Goal: Information Seeking & Learning: Compare options

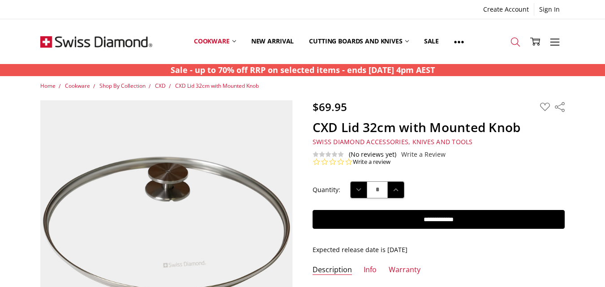
click at [517, 40] on icon at bounding box center [516, 42] width 10 height 10
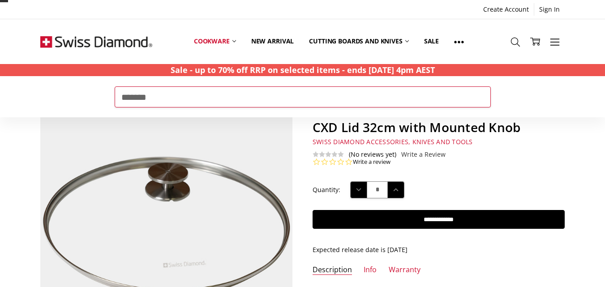
type input "*******"
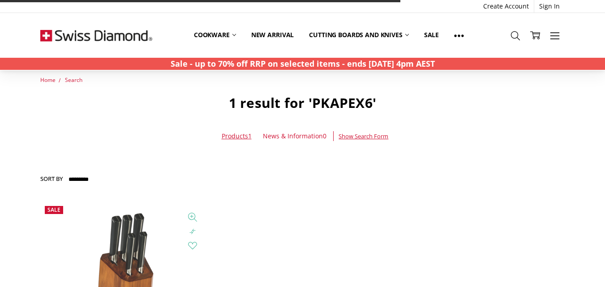
scroll to position [90, 0]
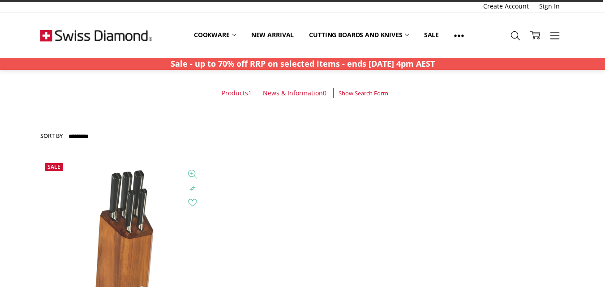
click at [140, 218] on img at bounding box center [124, 243] width 98 height 168
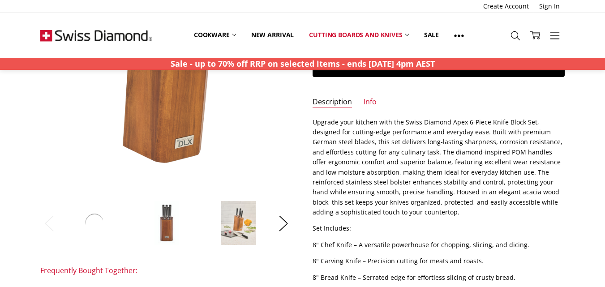
scroll to position [179, 0]
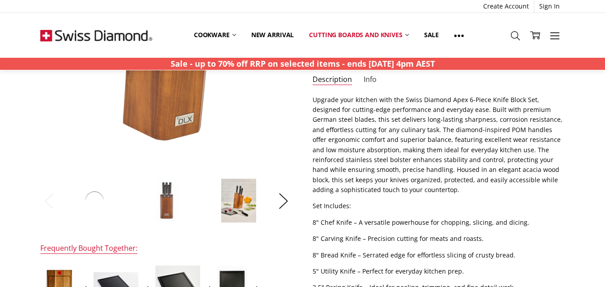
click at [365, 76] on link "Info" at bounding box center [370, 80] width 13 height 10
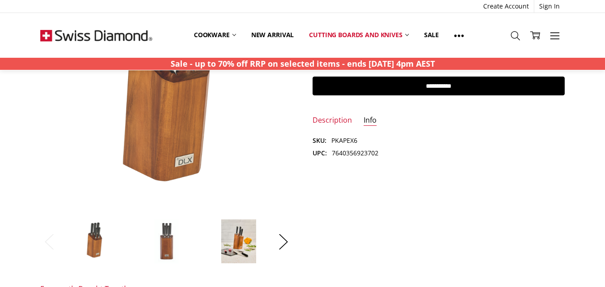
scroll to position [134, 0]
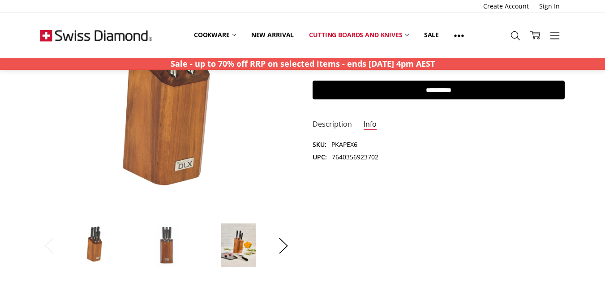
click at [335, 122] on link "Description" at bounding box center [332, 125] width 39 height 10
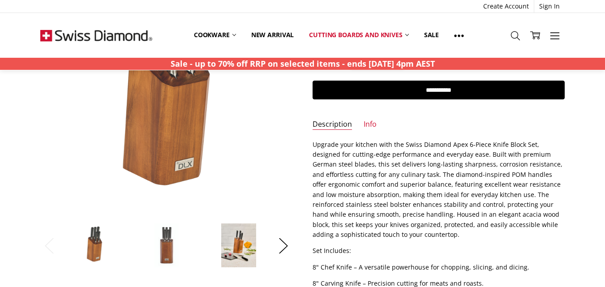
click at [315, 143] on p "Upgrade your kitchen with the Swiss Diamond Apex 6-Piece Knife Block Set, desig…" at bounding box center [439, 190] width 252 height 100
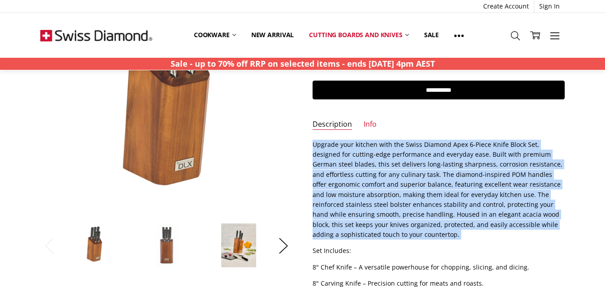
click at [357, 234] on p "Upgrade your kitchen with the Swiss Diamond Apex 6-Piece Knife Block Set, desig…" at bounding box center [439, 190] width 252 height 100
copy div "Upgrade your kitchen with the Swiss Diamond Apex 6-Piece Knife Block Set, desig…"
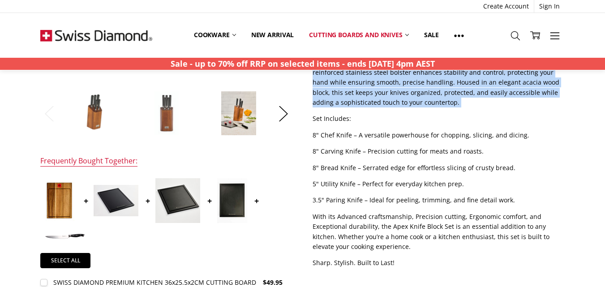
scroll to position [269, 0]
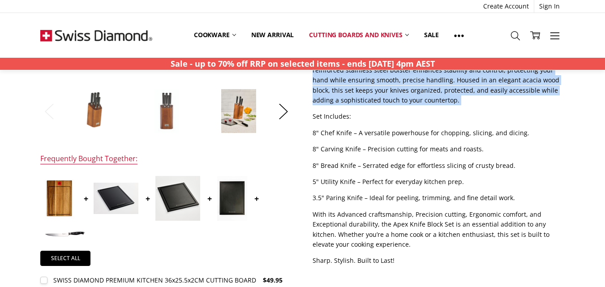
click at [310, 115] on section "Description Upgrade your kitchen with the Swiss Diamond Apex 6-Piece Knife Bloc…" at bounding box center [439, 138] width 272 height 267
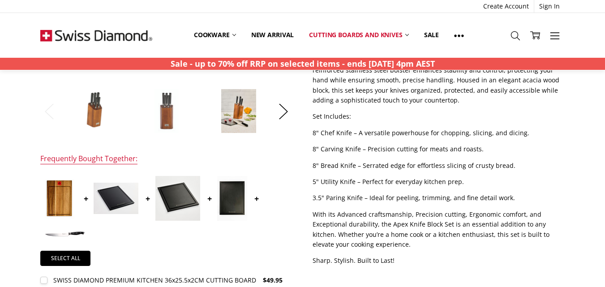
click at [313, 114] on p "Set Includes:" at bounding box center [439, 117] width 252 height 10
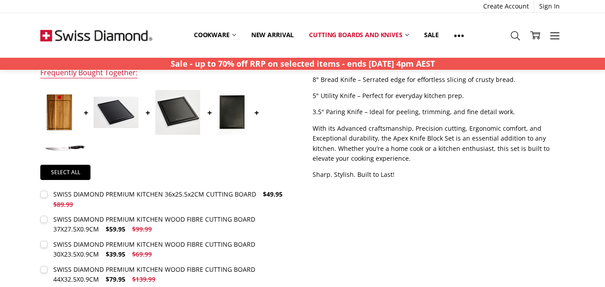
scroll to position [358, 0]
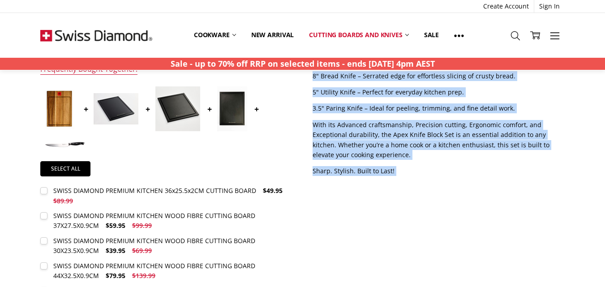
click at [398, 172] on p "Sharp. Stylish. Built to Last!" at bounding box center [439, 171] width 252 height 10
copy div "Set Includes: 8" Chef Knife – A versatile powerhouse for chopping, slicing, and…"
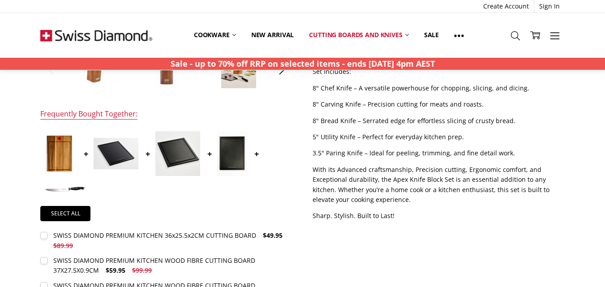
click at [450, 237] on div "$199.95 $399.99 MSRP: You save Add to Wish List" at bounding box center [302, 74] width 544 height 574
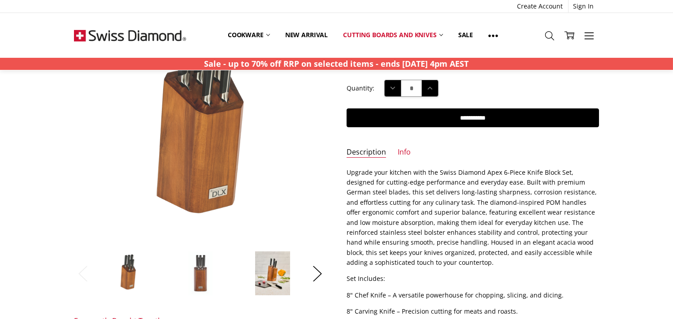
scroll to position [124, 0]
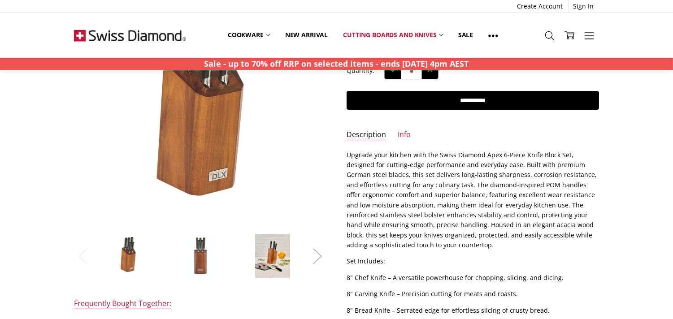
click at [319, 252] on button "Next" at bounding box center [317, 255] width 18 height 27
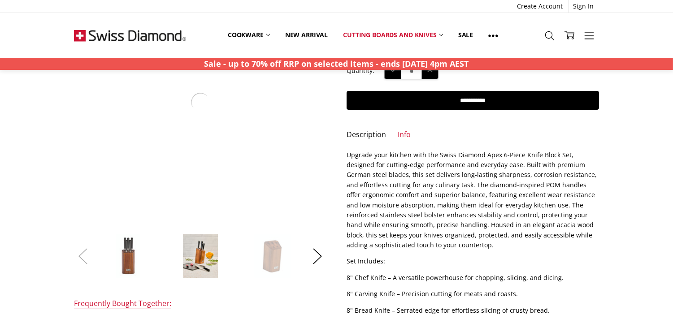
drag, startPoint x: 69, startPoint y: 253, endPoint x: 78, endPoint y: 256, distance: 9.7
click at [69, 253] on section at bounding box center [200, 127] width 272 height 303
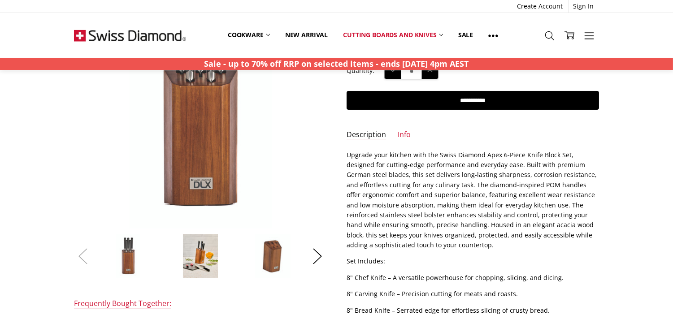
click at [79, 257] on button "Previous" at bounding box center [83, 255] width 18 height 27
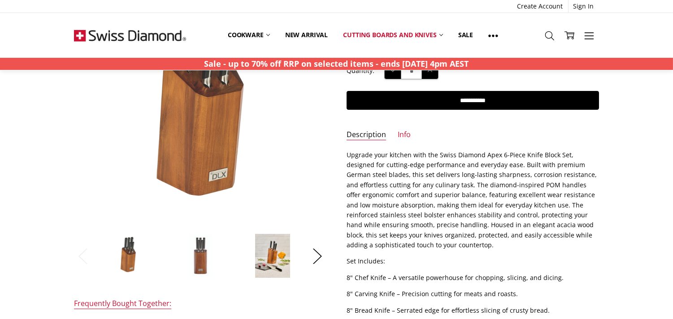
scroll to position [74, 0]
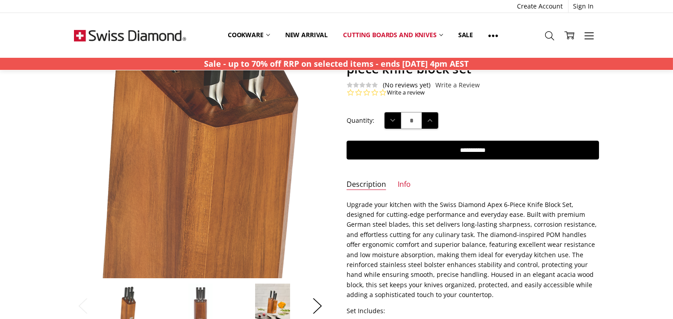
click at [202, 162] on img at bounding box center [200, 139] width 336 height 573
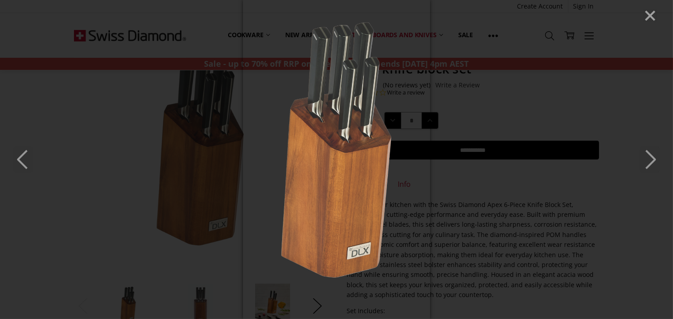
click at [605, 153] on icon "Next" at bounding box center [649, 159] width 20 height 27
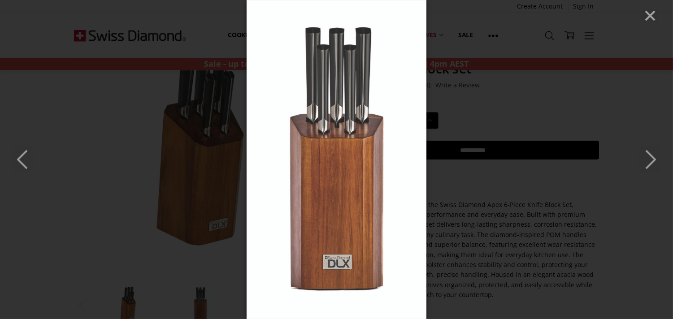
click at [605, 157] on icon "Next" at bounding box center [649, 159] width 20 height 27
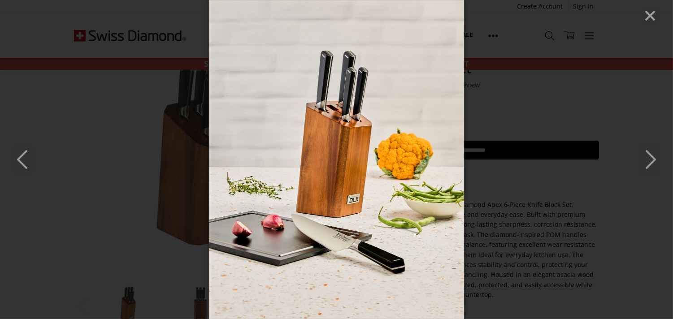
click at [605, 160] on icon "Next" at bounding box center [649, 159] width 20 height 27
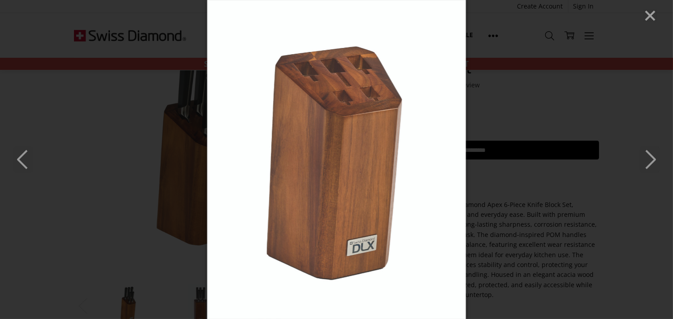
click at [605, 155] on polyline "Next" at bounding box center [650, 160] width 9 height 18
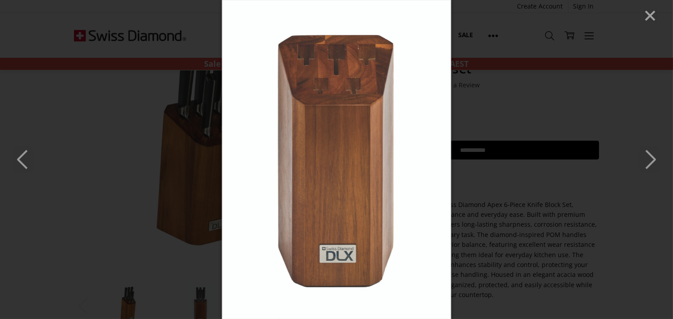
click at [605, 160] on icon "Next" at bounding box center [649, 159] width 20 height 27
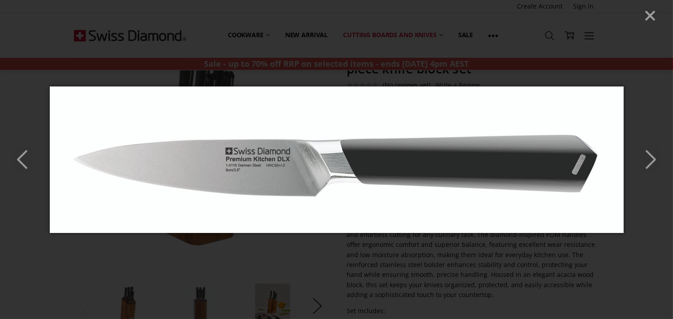
click at [605, 161] on icon "Next" at bounding box center [649, 159] width 20 height 27
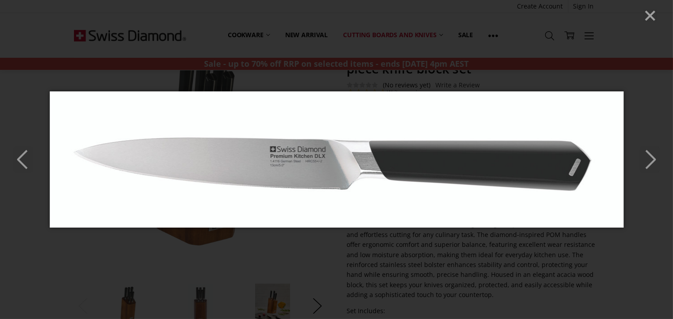
click at [605, 153] on polyline "Next" at bounding box center [650, 160] width 9 height 18
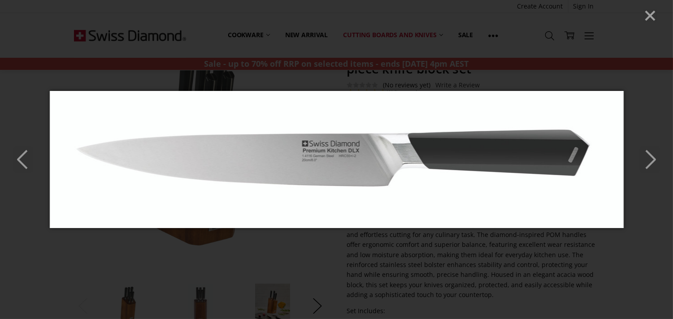
click at [605, 16] on icon "Close" at bounding box center [649, 15] width 13 height 13
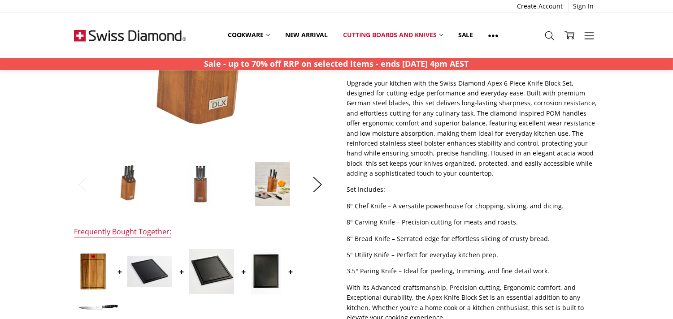
scroll to position [224, 0]
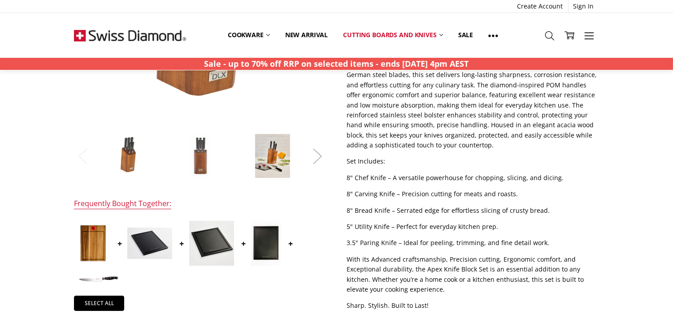
click at [315, 153] on button "Next" at bounding box center [317, 155] width 18 height 27
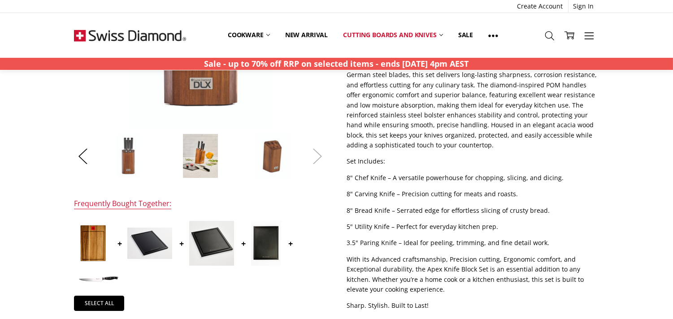
click at [316, 154] on button "Next" at bounding box center [317, 155] width 18 height 27
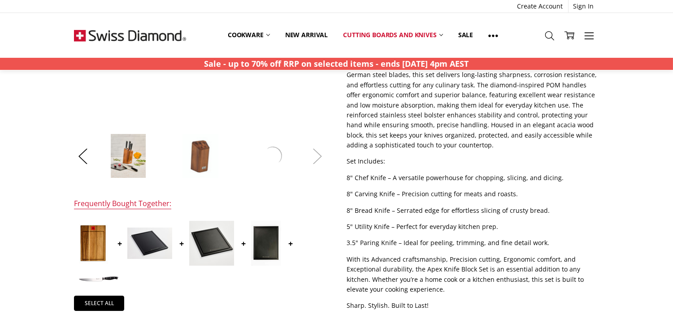
click at [317, 154] on button "Next" at bounding box center [317, 155] width 18 height 27
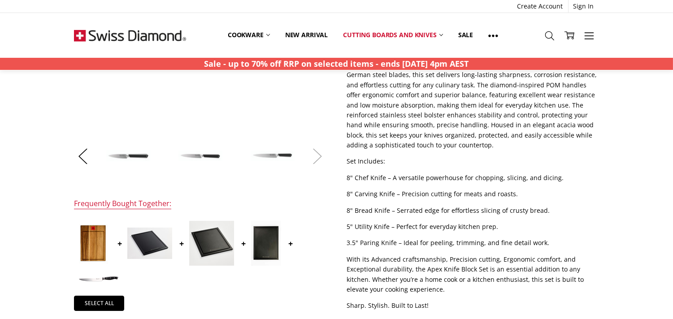
click at [317, 154] on button "Next" at bounding box center [317, 155] width 18 height 27
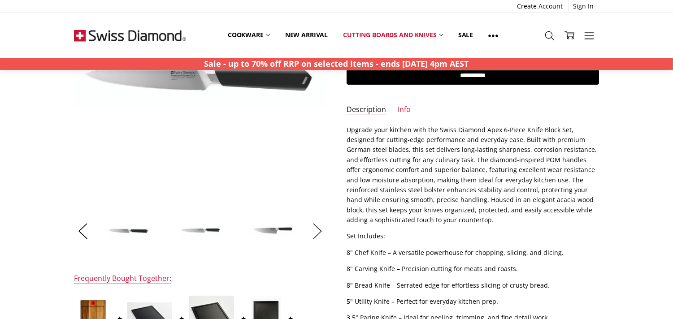
scroll to position [199, 0]
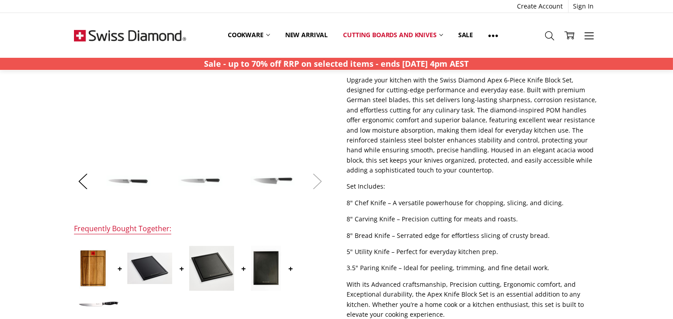
click at [319, 183] on button "Next" at bounding box center [317, 181] width 18 height 27
click at [201, 184] on img at bounding box center [200, 181] width 45 height 11
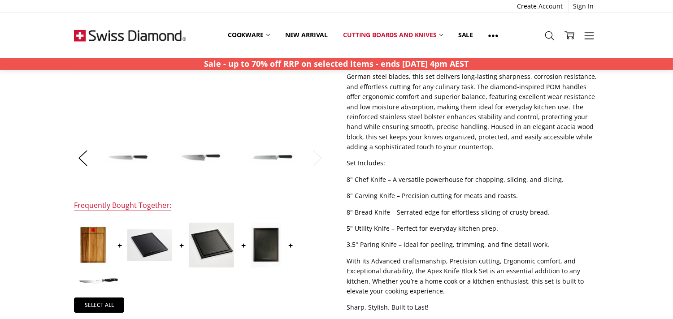
scroll to position [249, 0]
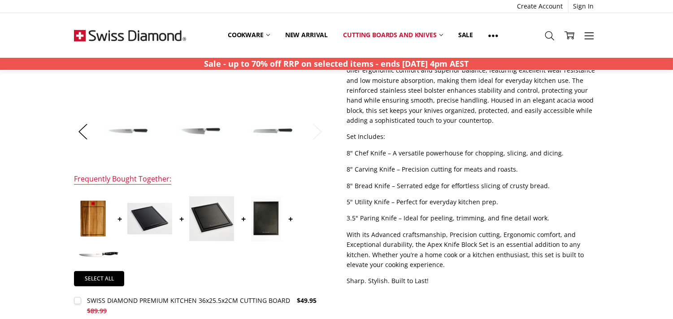
click at [134, 130] on img at bounding box center [128, 131] width 45 height 12
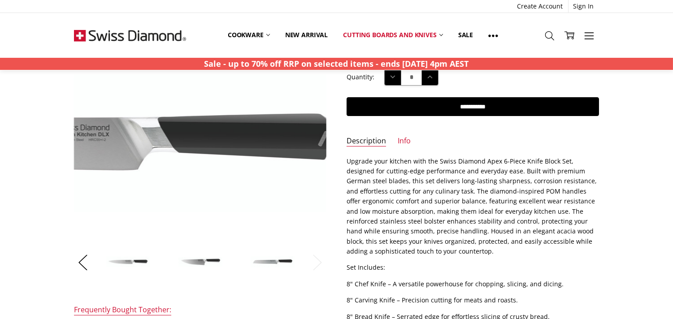
scroll to position [149, 0]
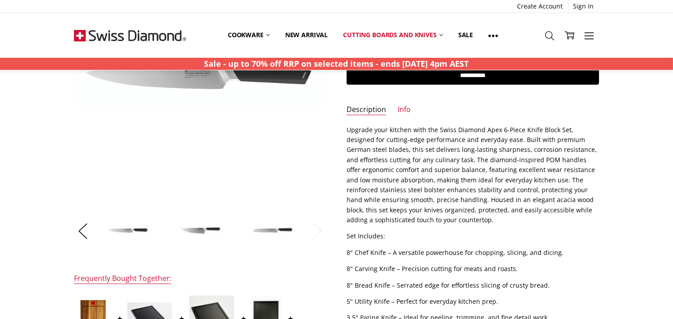
click at [207, 230] on img at bounding box center [200, 230] width 45 height 11
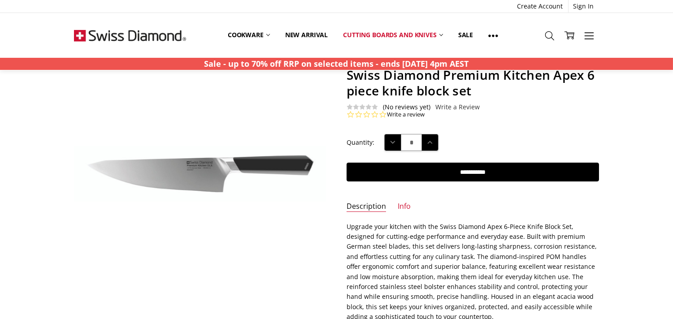
scroll to position [50, 0]
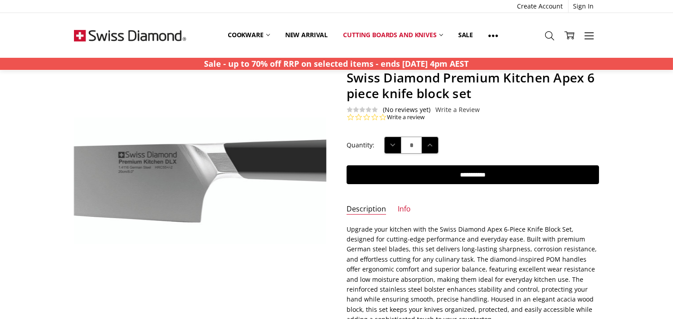
click at [241, 185] on img at bounding box center [148, 180] width 573 height 127
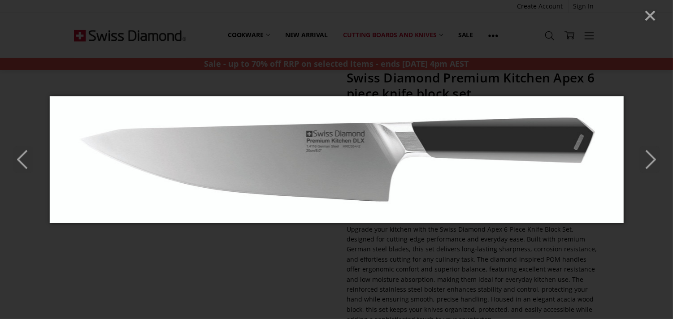
click at [605, 155] on polyline "Next" at bounding box center [650, 160] width 9 height 18
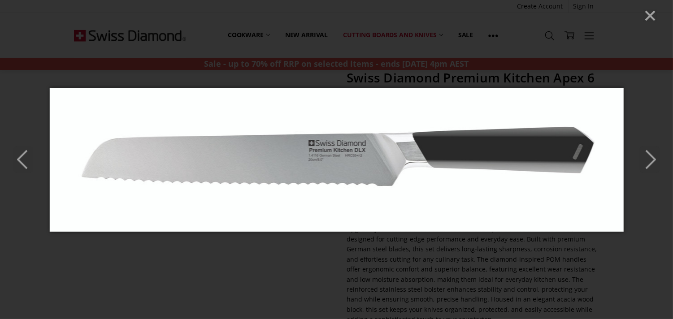
click at [605, 149] on icon "Next" at bounding box center [649, 159] width 20 height 27
click at [605, 152] on icon "Next" at bounding box center [649, 159] width 20 height 27
click at [605, 17] on line "Close" at bounding box center [649, 15] width 9 height 9
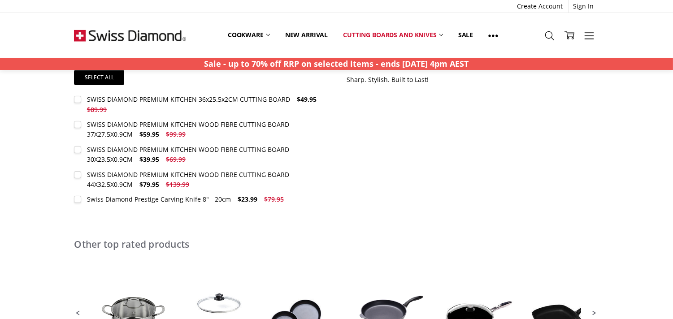
scroll to position [398, 0]
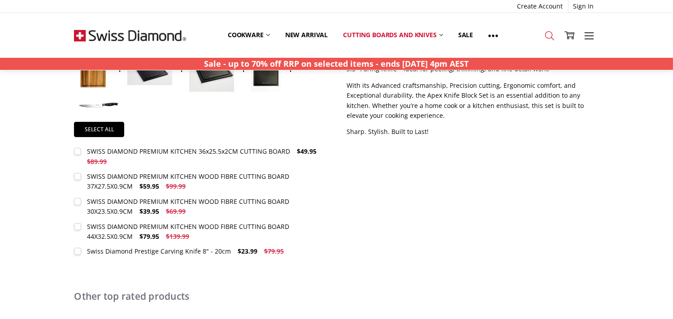
click at [548, 36] on icon at bounding box center [549, 36] width 10 height 10
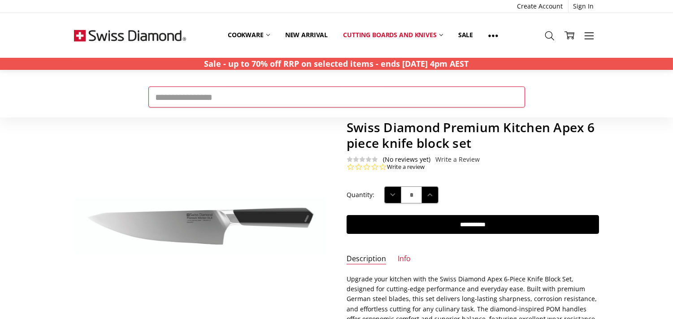
click at [277, 102] on input "Search" at bounding box center [336, 96] width 376 height 21
type input "********"
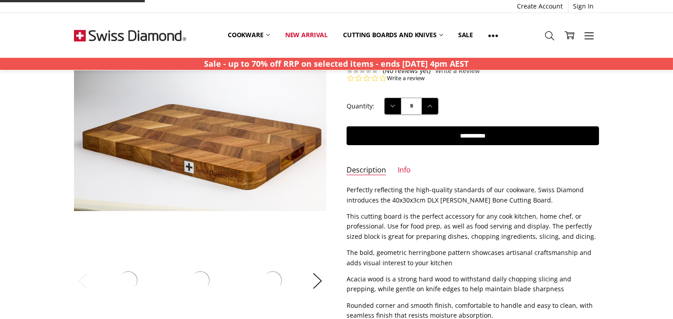
scroll to position [149, 0]
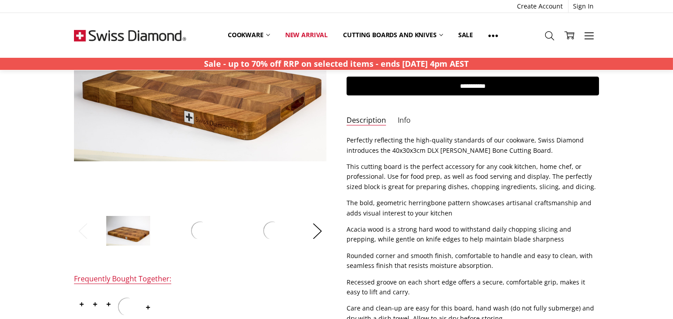
click at [400, 119] on link "Info" at bounding box center [403, 121] width 13 height 10
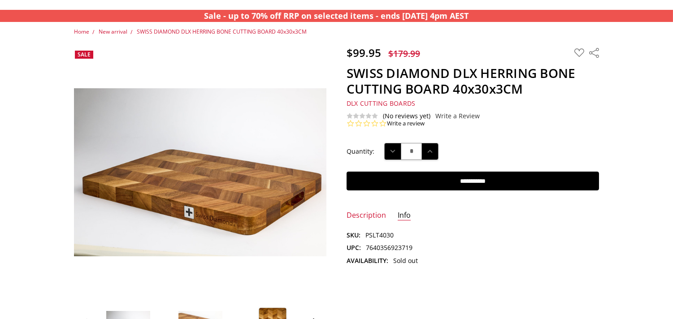
scroll to position [0, 0]
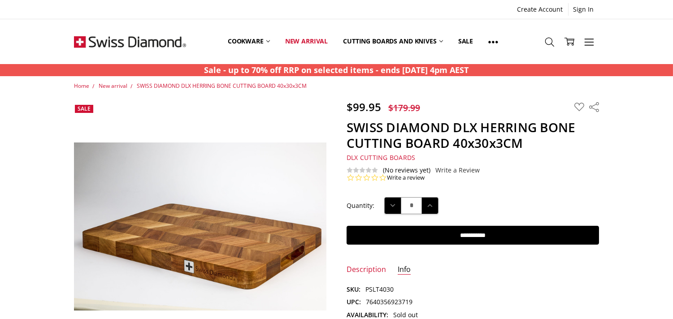
click at [352, 126] on h1 "SWISS DIAMOND DLX HERRING BONE CUTTING BOARD 40x30x3CM" at bounding box center [472, 135] width 252 height 31
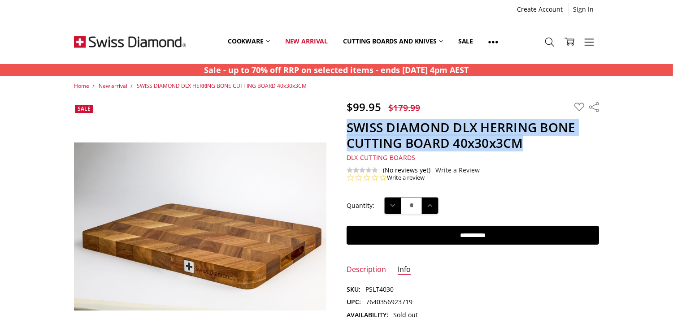
click at [525, 142] on h1 "SWISS DIAMOND DLX HERRING BONE CUTTING BOARD 40x30x3CM" at bounding box center [472, 135] width 252 height 31
copy section "SWISS DIAMOND DLX HERRING BONE CUTTING BOARD 40x30x3CM"
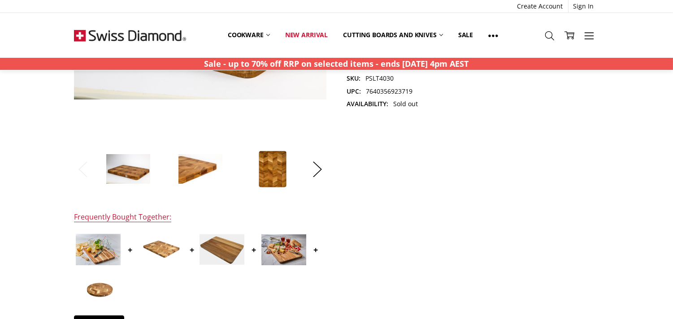
scroll to position [149, 0]
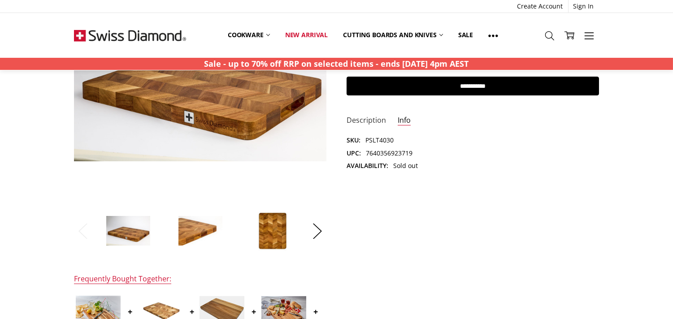
click at [361, 118] on link "Description" at bounding box center [365, 121] width 39 height 10
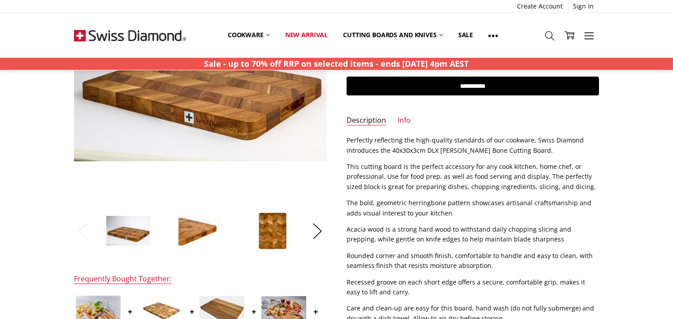
click at [348, 138] on p "Perfectly reflecting the high-quality standards of our cookware, Swiss Diamond …" at bounding box center [472, 145] width 252 height 20
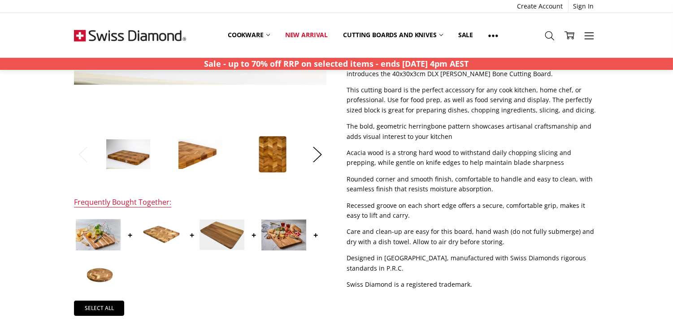
scroll to position [249, 0]
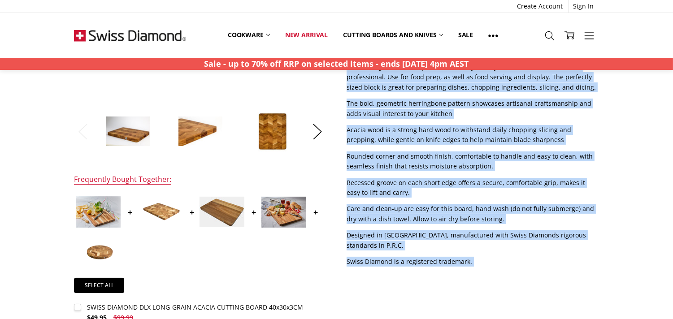
click at [472, 258] on p "Swiss Diamond is a registered trademark." at bounding box center [472, 262] width 252 height 10
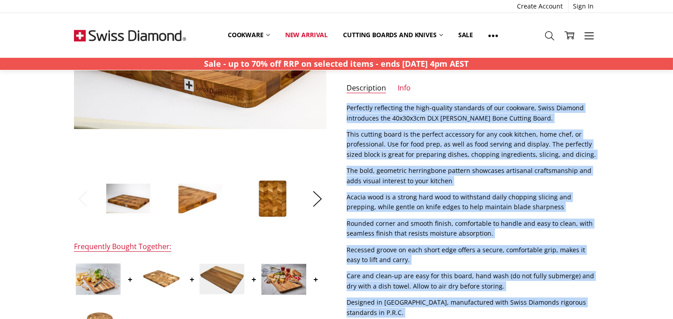
scroll to position [199, 0]
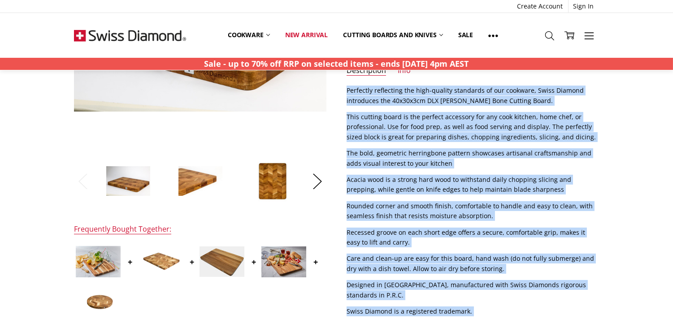
copy div "Perfectly reflecting the high-quality standards of our cookware, Swiss Diamond …"
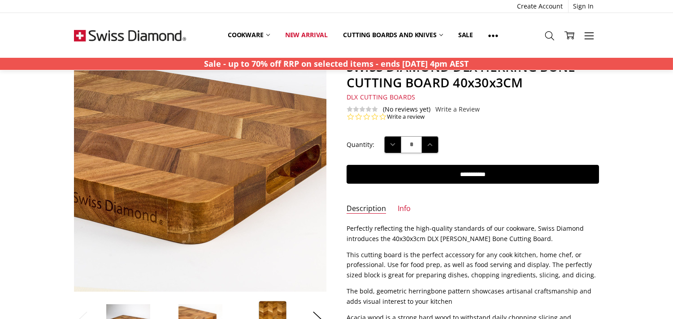
scroll to position [50, 0]
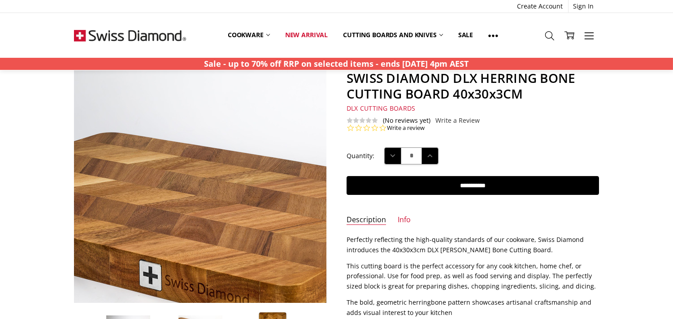
click at [220, 162] on img at bounding box center [175, 184] width 573 height 382
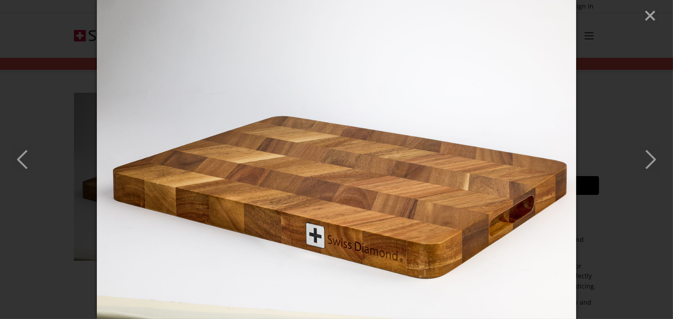
click at [655, 155] on icon "Next" at bounding box center [649, 159] width 20 height 27
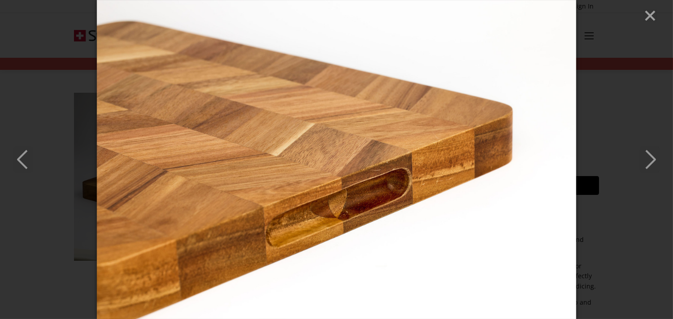
drag, startPoint x: 651, startPoint y: 155, endPoint x: 424, endPoint y: 122, distance: 229.5
click at [651, 155] on polyline "Next" at bounding box center [650, 160] width 9 height 18
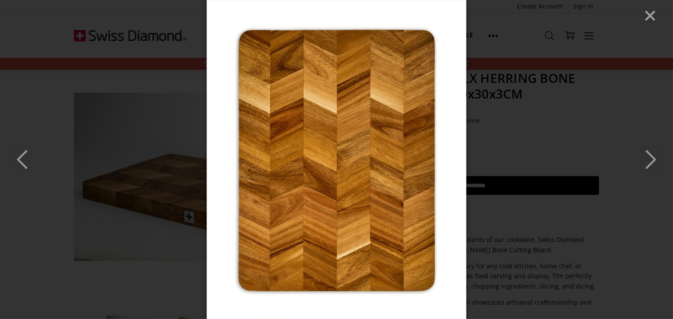
click at [651, 155] on polyline "Next" at bounding box center [650, 160] width 9 height 18
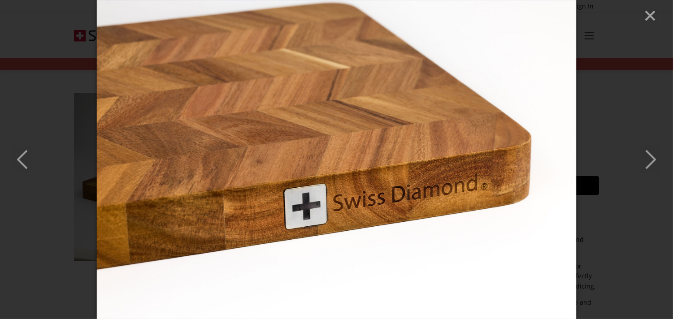
click at [650, 159] on icon "Next" at bounding box center [649, 159] width 20 height 27
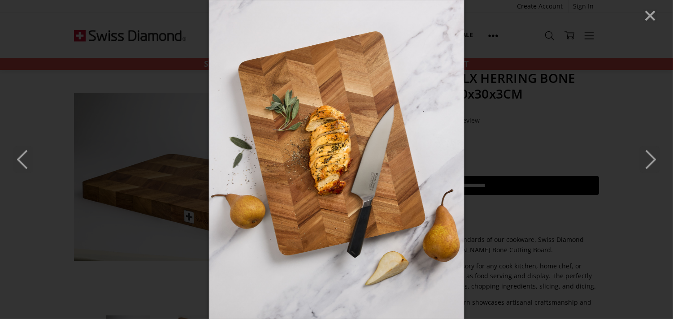
click at [648, 157] on icon "Next" at bounding box center [649, 159] width 20 height 27
drag, startPoint x: 648, startPoint y: 17, endPoint x: 597, endPoint y: 11, distance: 51.4
click at [648, 17] on line "Close" at bounding box center [649, 15] width 9 height 9
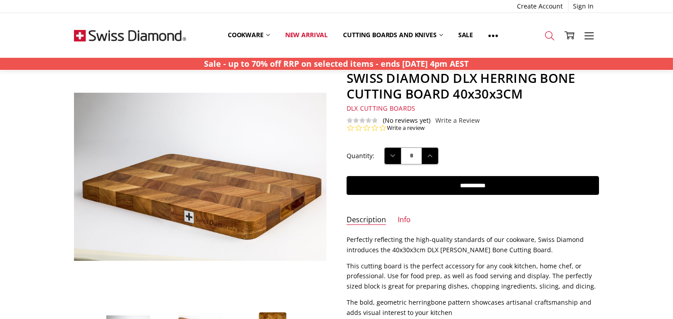
click at [549, 39] on icon at bounding box center [549, 36] width 10 height 10
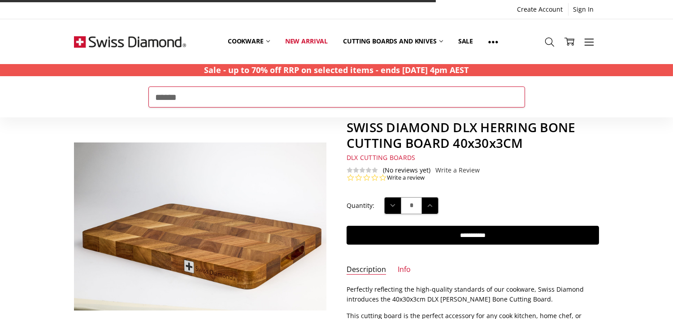
type input "******"
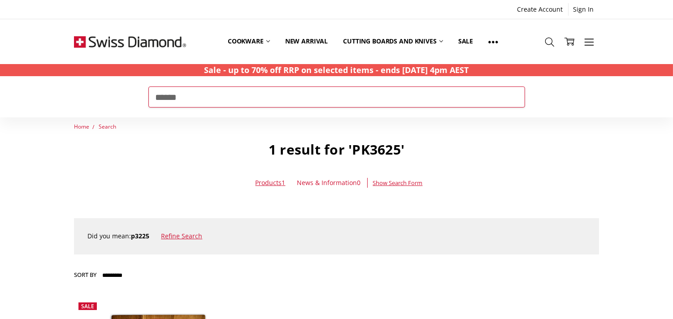
click at [328, 100] on input "******" at bounding box center [336, 96] width 376 height 21
paste input "*******"
type input "**********"
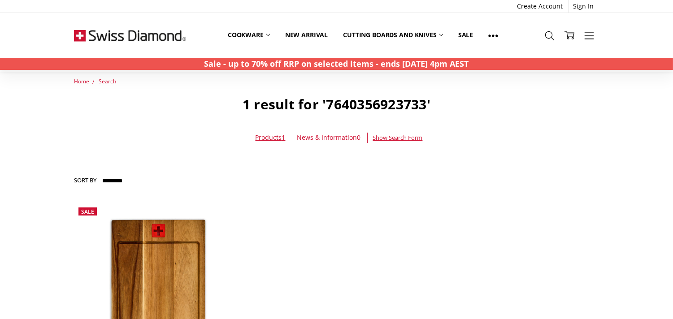
scroll to position [99, 0]
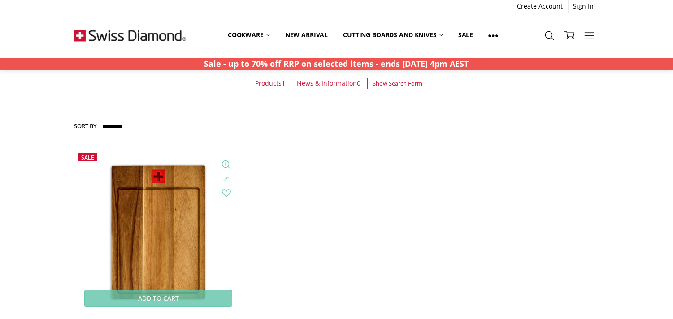
click at [171, 226] on img at bounding box center [158, 233] width 129 height 168
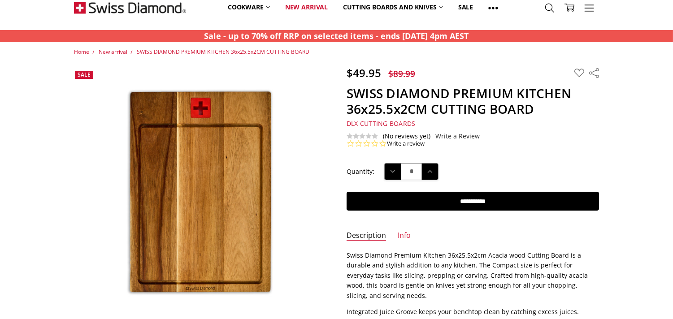
scroll to position [99, 0]
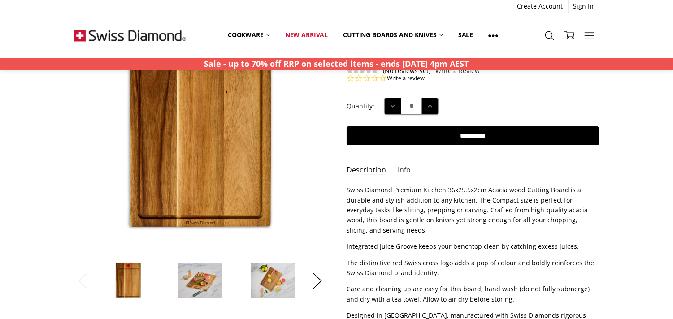
click at [397, 169] on link "Info" at bounding box center [403, 170] width 13 height 10
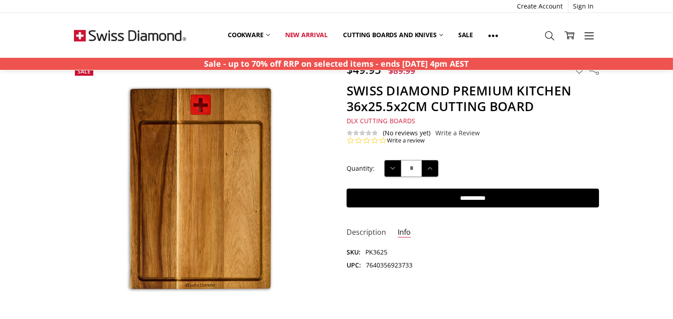
scroll to position [0, 0]
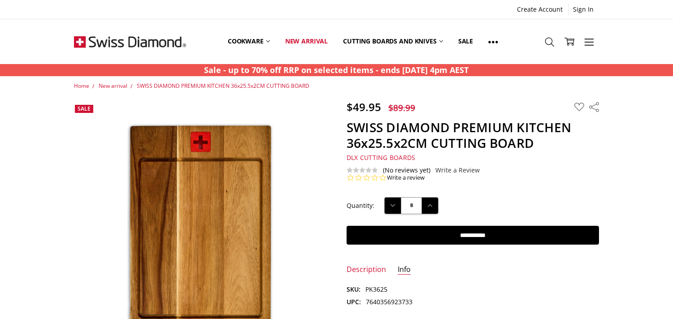
click at [347, 126] on h1 "SWISS DIAMOND PREMIUM KITCHEN 36x25.5x2CM CUTTING BOARD" at bounding box center [472, 135] width 252 height 31
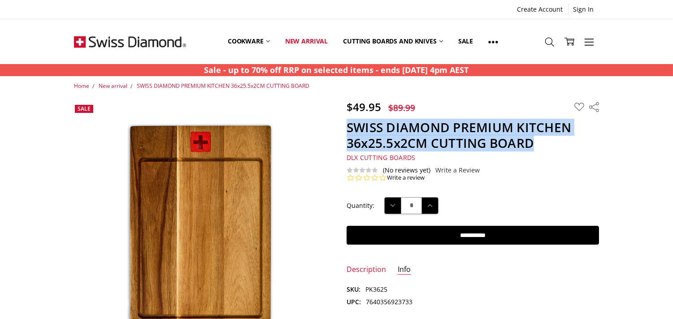
click at [534, 145] on h1 "SWISS DIAMOND PREMIUM KITCHEN 36x25.5x2CM CUTTING BOARD" at bounding box center [472, 135] width 252 height 31
copy section "SWISS DIAMOND PREMIUM KITCHEN 36x25.5x2CM CUTTING BOARD"
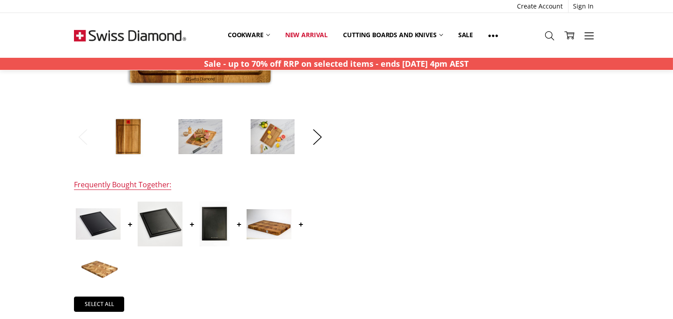
scroll to position [149, 0]
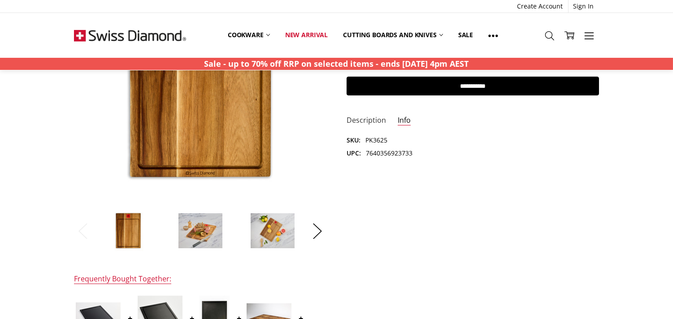
click at [366, 124] on link "Description" at bounding box center [365, 121] width 39 height 10
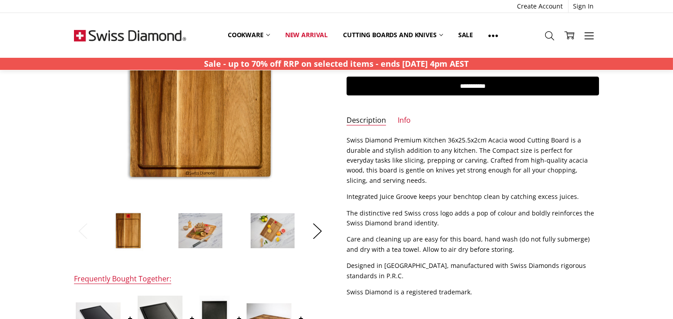
click at [346, 139] on p "Swiss Diamond Premium Kitchen 36x25.5x2cm Acacia wood Cutting Board is a durabl…" at bounding box center [472, 160] width 252 height 50
click at [345, 139] on section "Description Swiss Diamond Premium Kitchen 36x25.5x2cm Acacia wood Cutting Board…" at bounding box center [472, 219] width 272 height 168
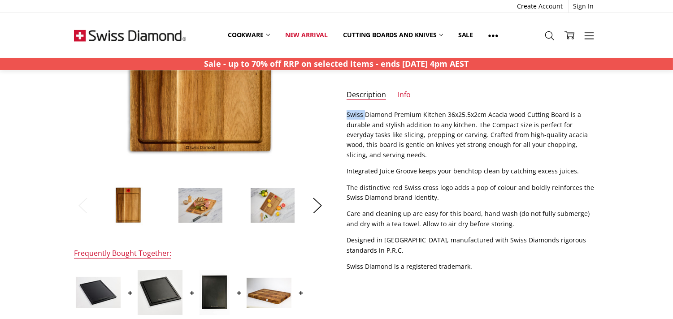
scroll to position [199, 0]
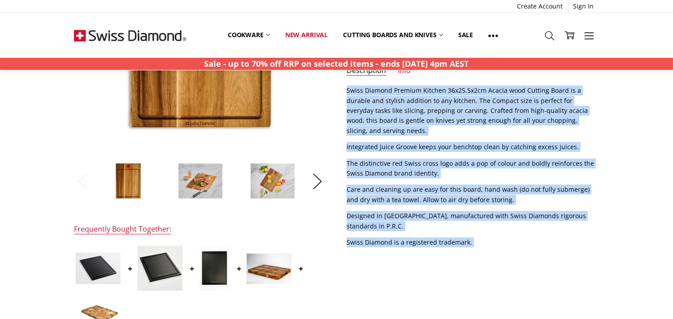
click at [473, 242] on p "Swiss Diamond is a registered trademark." at bounding box center [472, 242] width 252 height 10
copy div "Swiss Diamond Premium Kitchen 36x25.5x2cm Acacia wood Cutting Board is a durabl…"
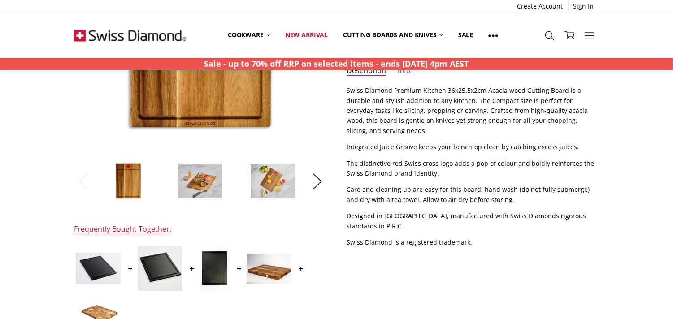
click at [512, 255] on div "$49.95 $89.99 MSRP: You save Add to Wish List" at bounding box center [336, 203] width 544 height 604
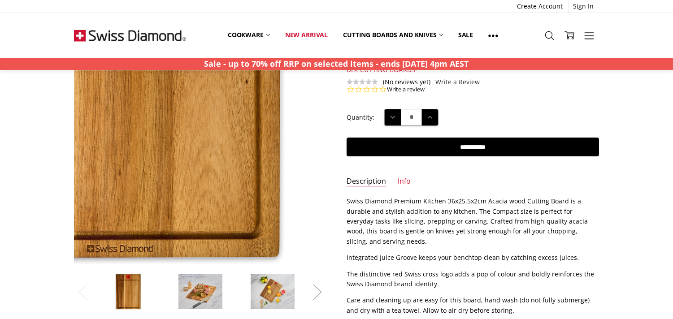
scroll to position [149, 0]
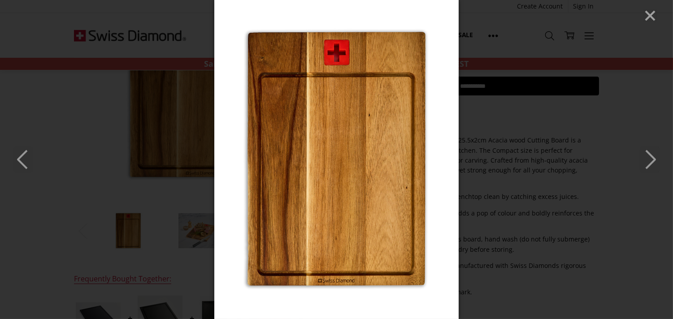
click at [647, 153] on polyline "Next" at bounding box center [650, 160] width 9 height 18
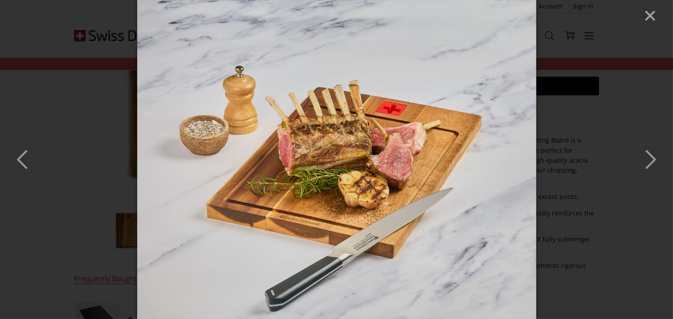
click at [647, 160] on icon "Next" at bounding box center [649, 159] width 20 height 27
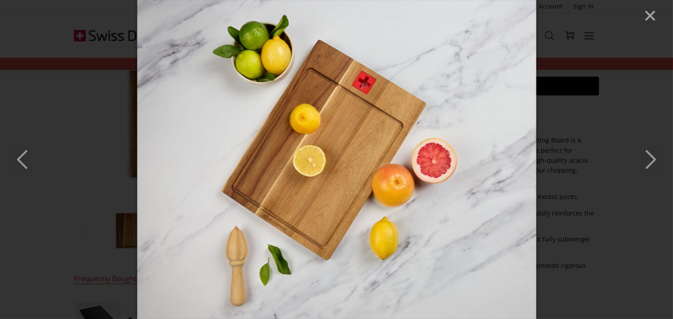
click at [655, 157] on icon "Next" at bounding box center [649, 159] width 20 height 27
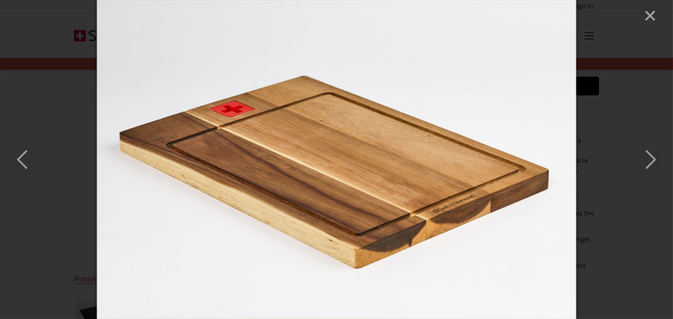
click at [650, 158] on icon "Next" at bounding box center [649, 159] width 20 height 27
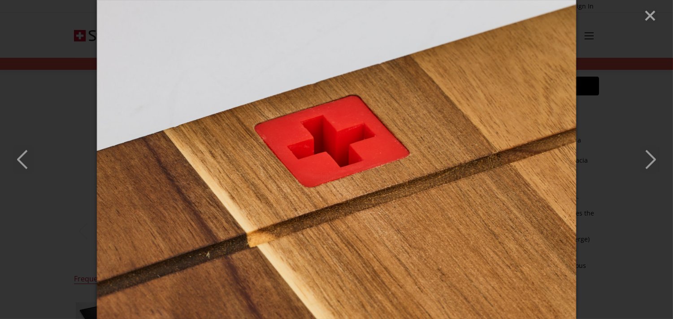
click at [655, 156] on icon "Next" at bounding box center [649, 159] width 20 height 27
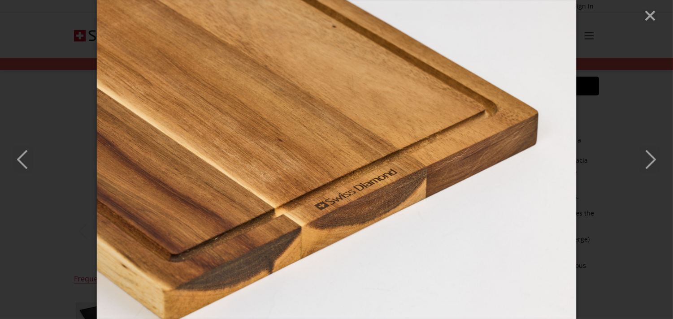
click at [646, 159] on icon "Next" at bounding box center [649, 159] width 20 height 27
click at [648, 14] on line "Close" at bounding box center [649, 15] width 9 height 9
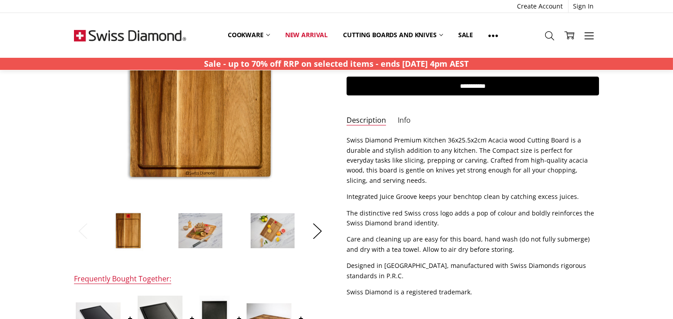
click at [402, 120] on link "Info" at bounding box center [403, 121] width 13 height 10
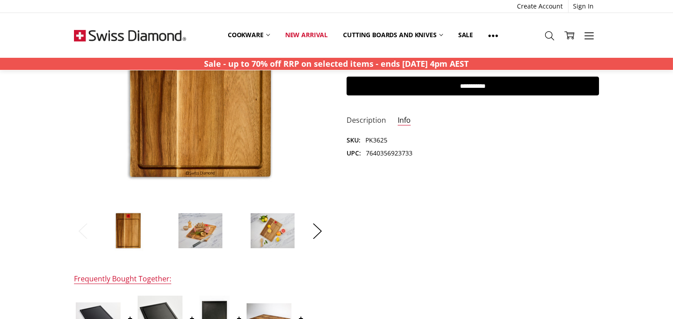
click at [370, 120] on link "Description" at bounding box center [365, 121] width 39 height 10
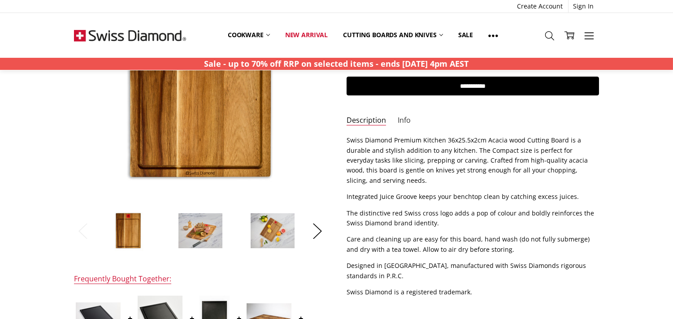
click at [400, 121] on link "Info" at bounding box center [403, 121] width 13 height 10
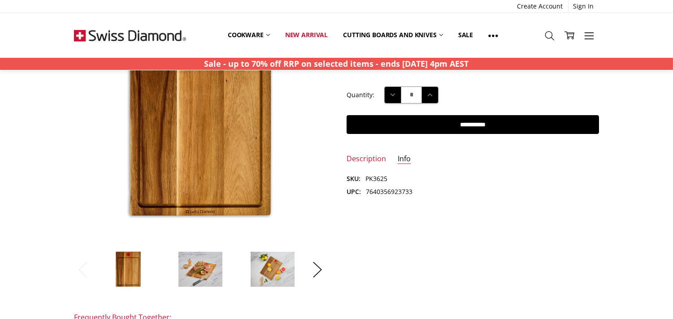
scroll to position [0, 0]
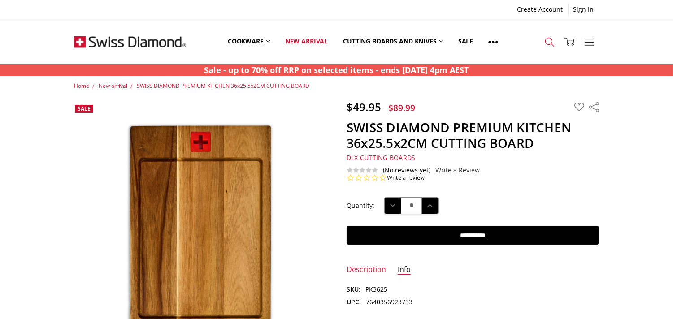
click at [550, 41] on icon at bounding box center [549, 42] width 10 height 10
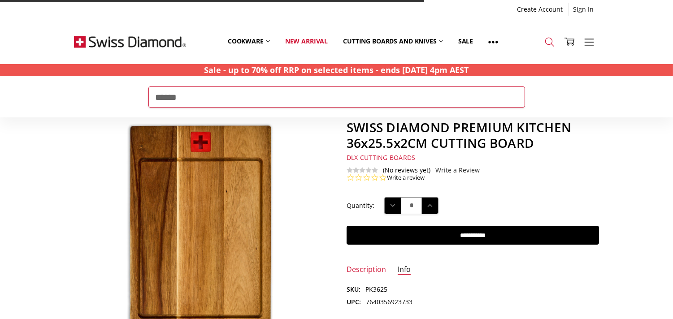
type input "******"
